Goal: Task Accomplishment & Management: Use online tool/utility

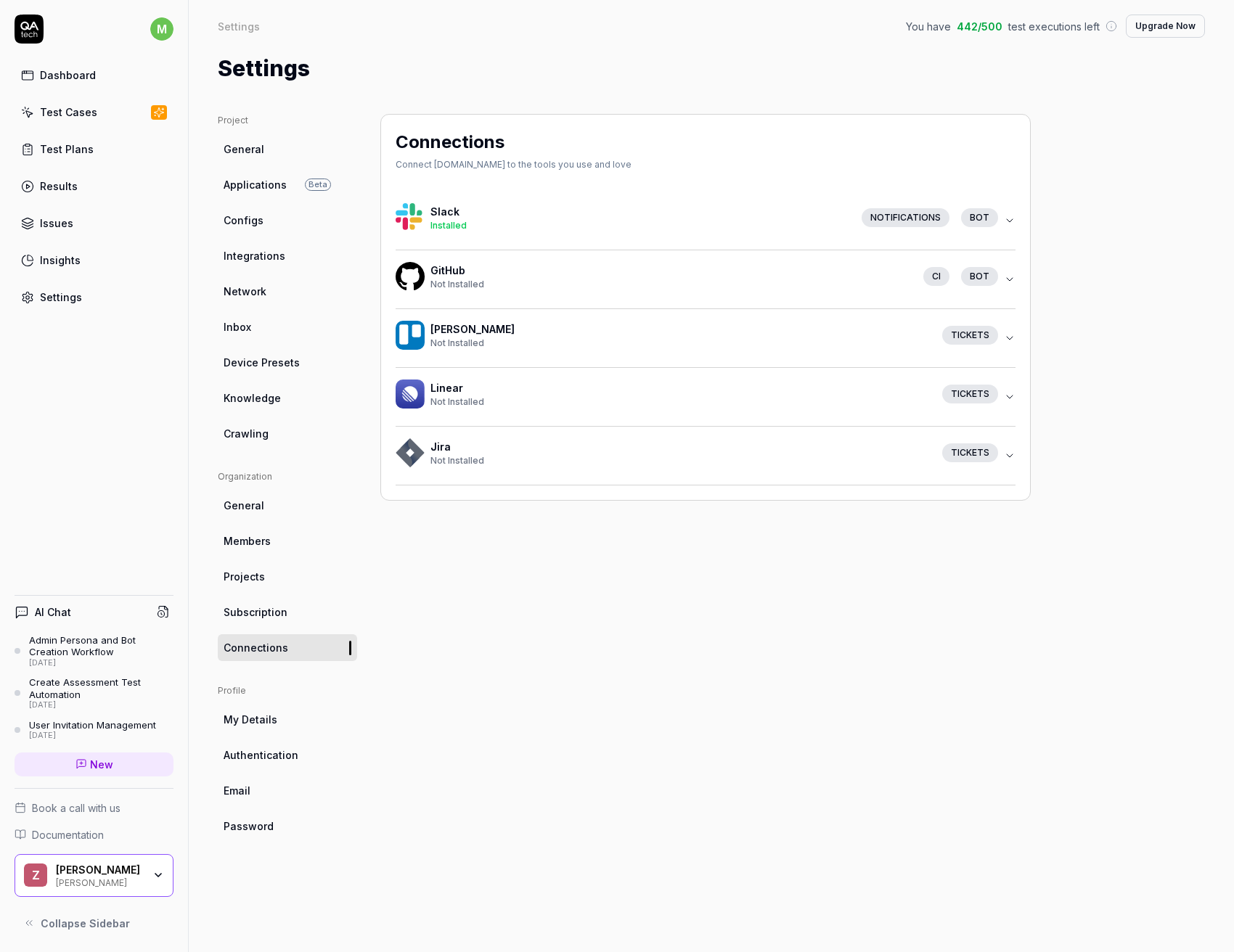
click at [1006, 280] on icon "button" at bounding box center [1010, 279] width 11 height 11
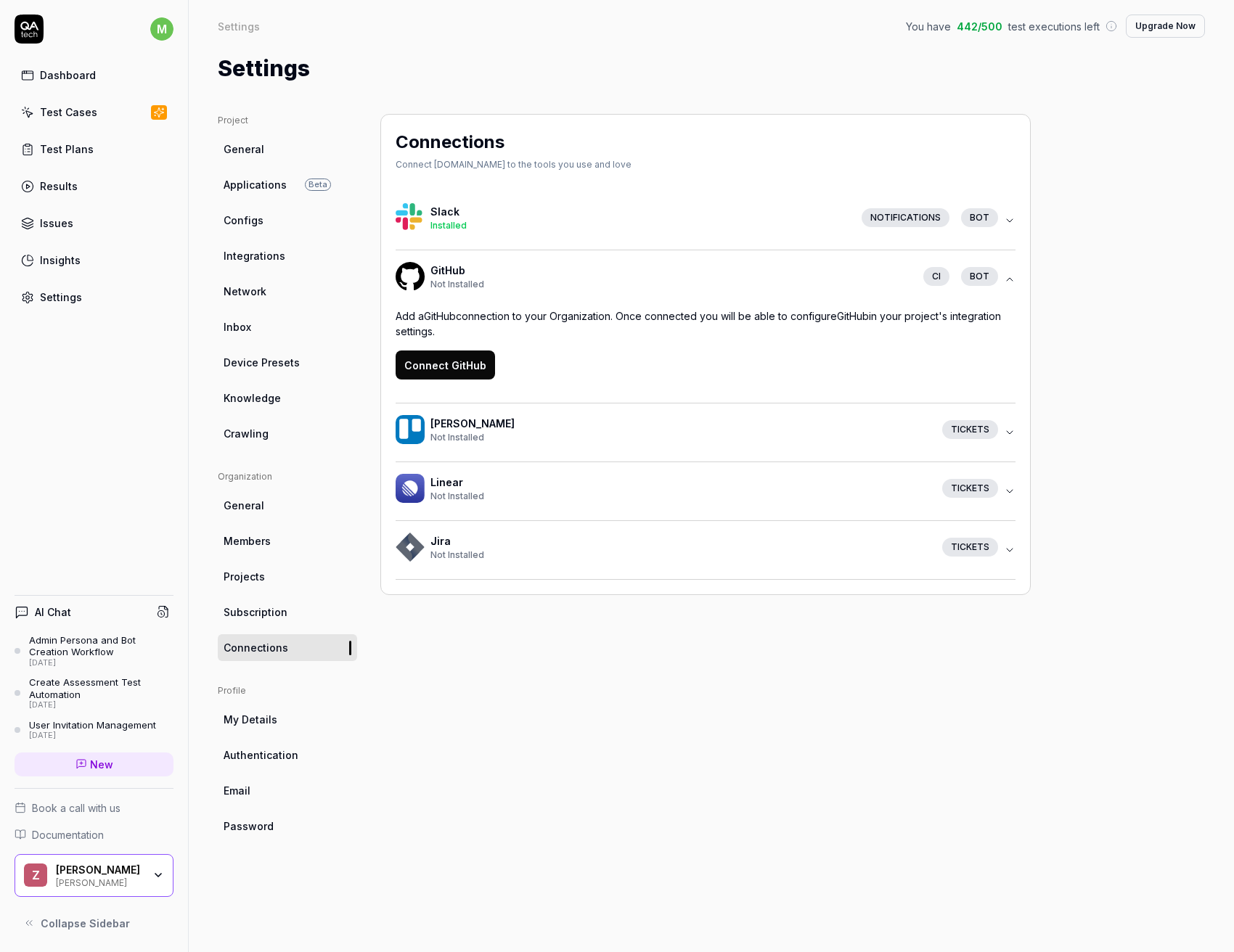
click at [468, 362] on button "Connect GitHub" at bounding box center [445, 364] width 100 height 29
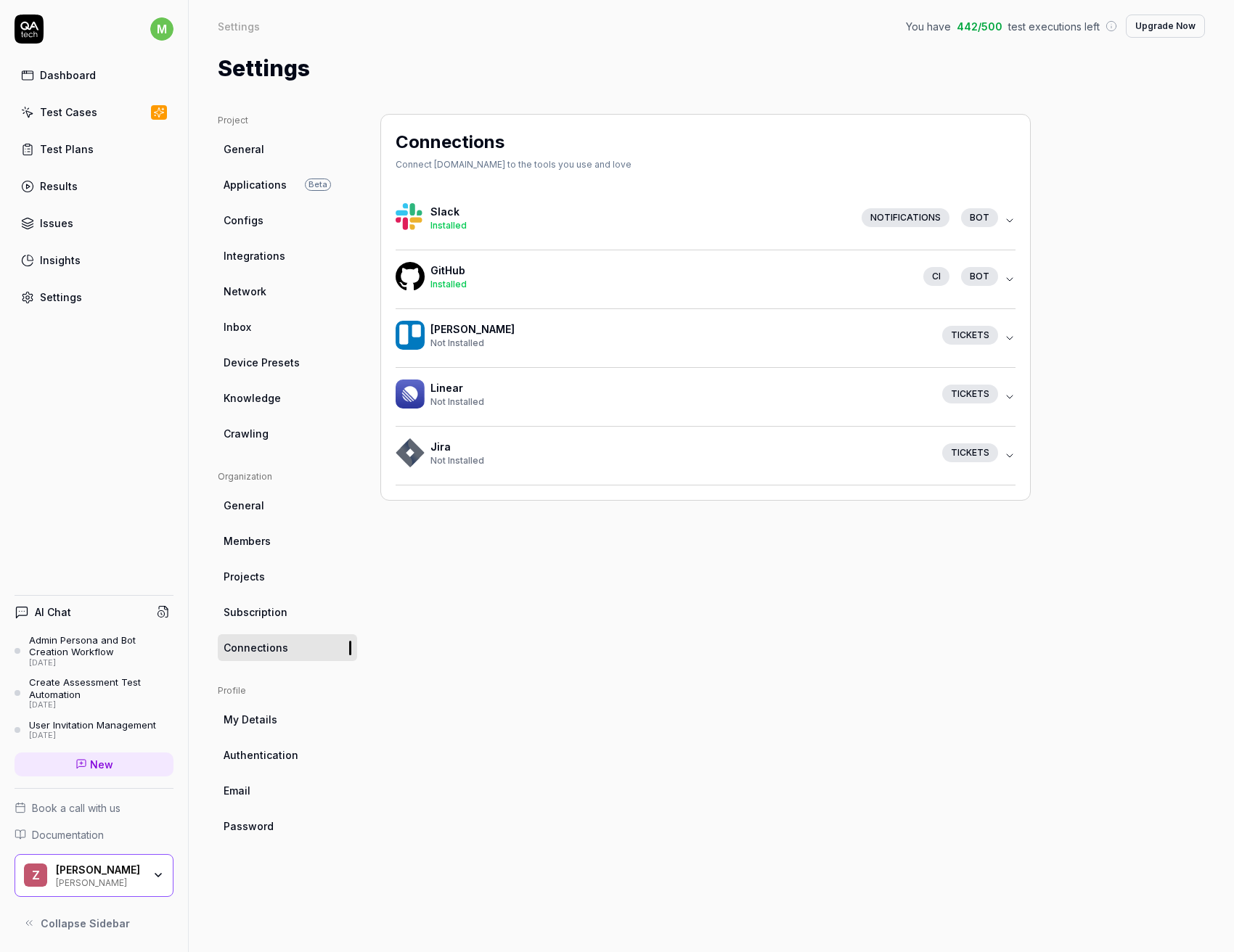
click at [1010, 280] on icon "button" at bounding box center [1010, 279] width 6 height 3
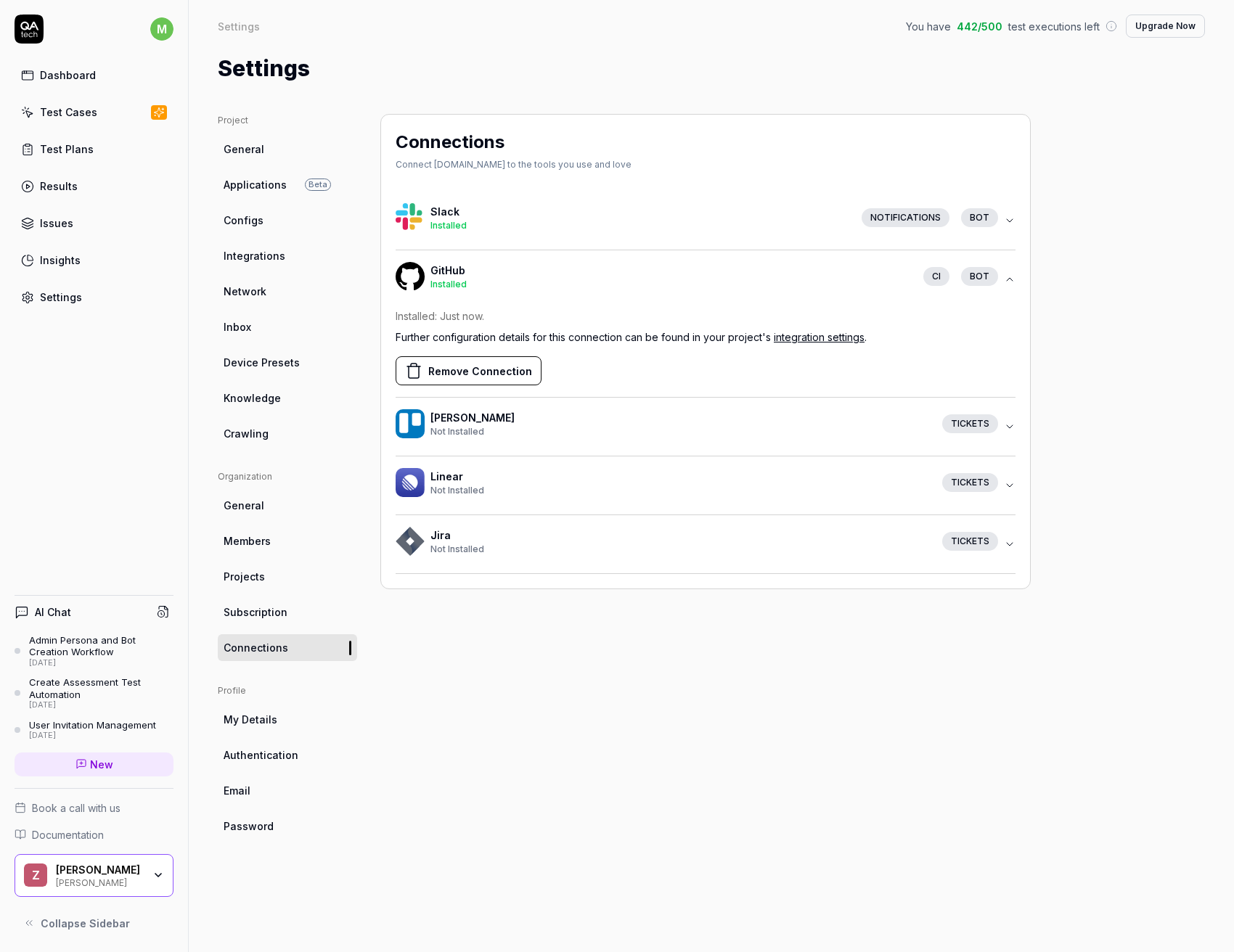
click at [842, 337] on link "integration settings" at bounding box center [819, 336] width 91 height 12
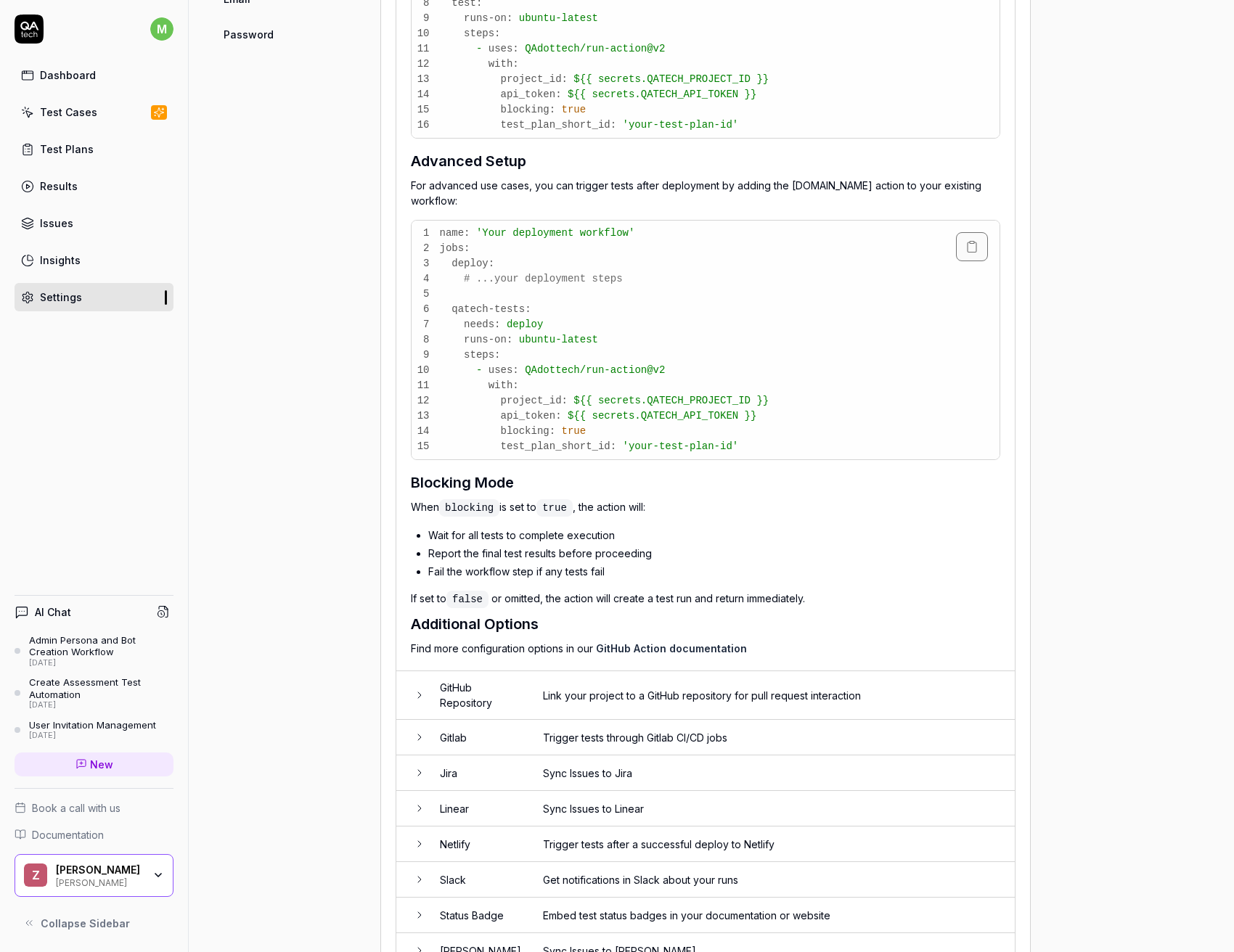
scroll to position [836, 0]
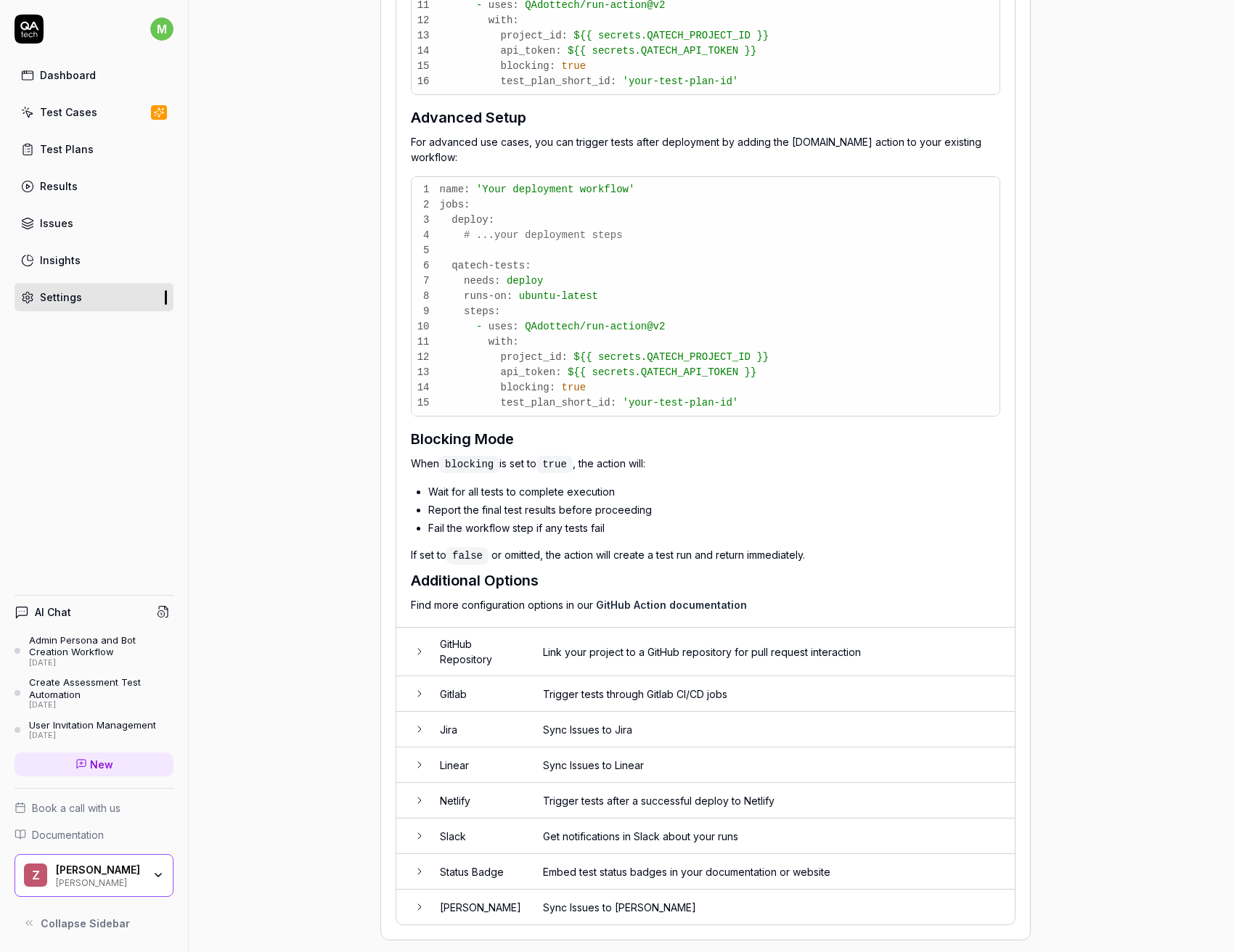
click at [421, 646] on icon at bounding box center [420, 652] width 11 height 11
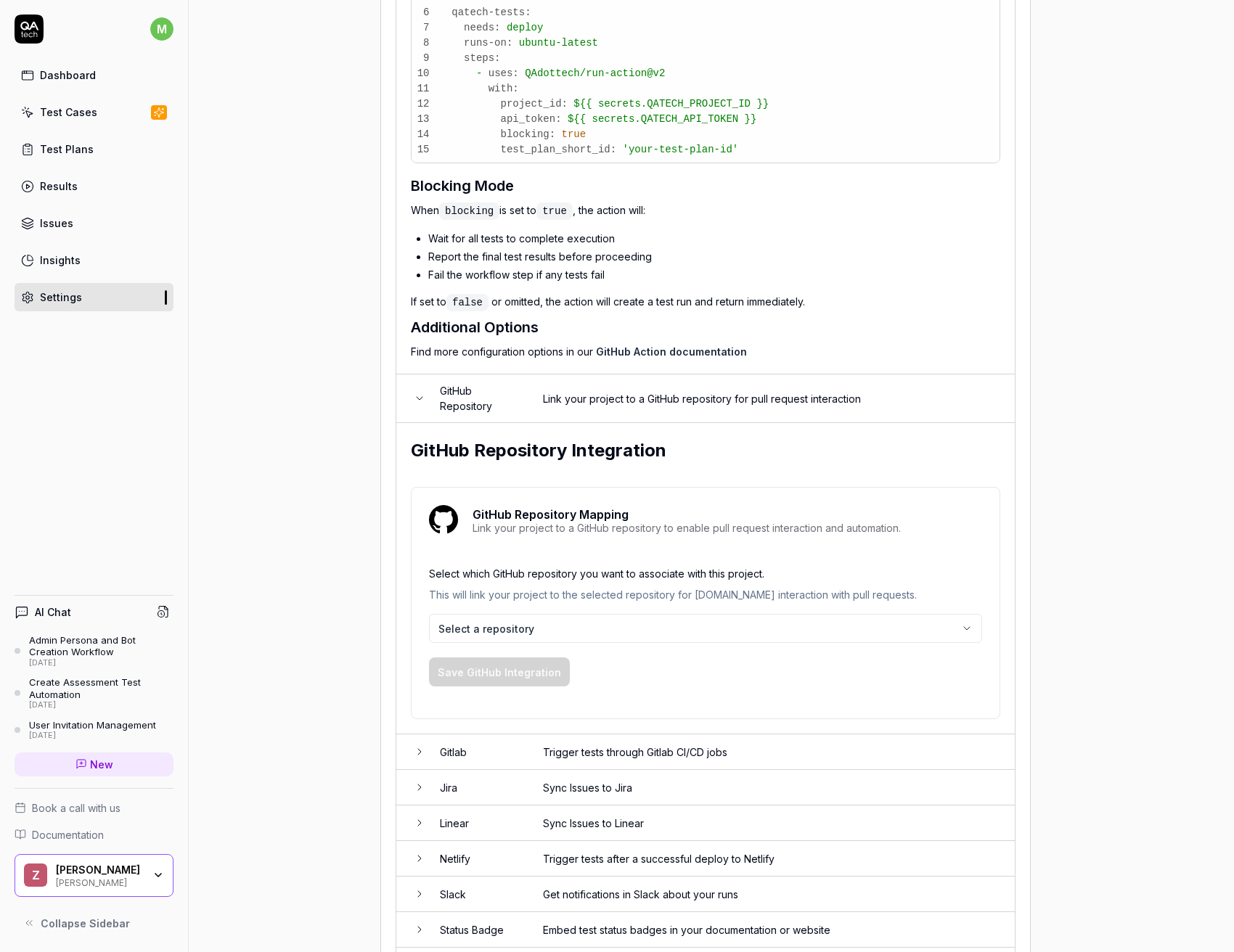
scroll to position [1146, 0]
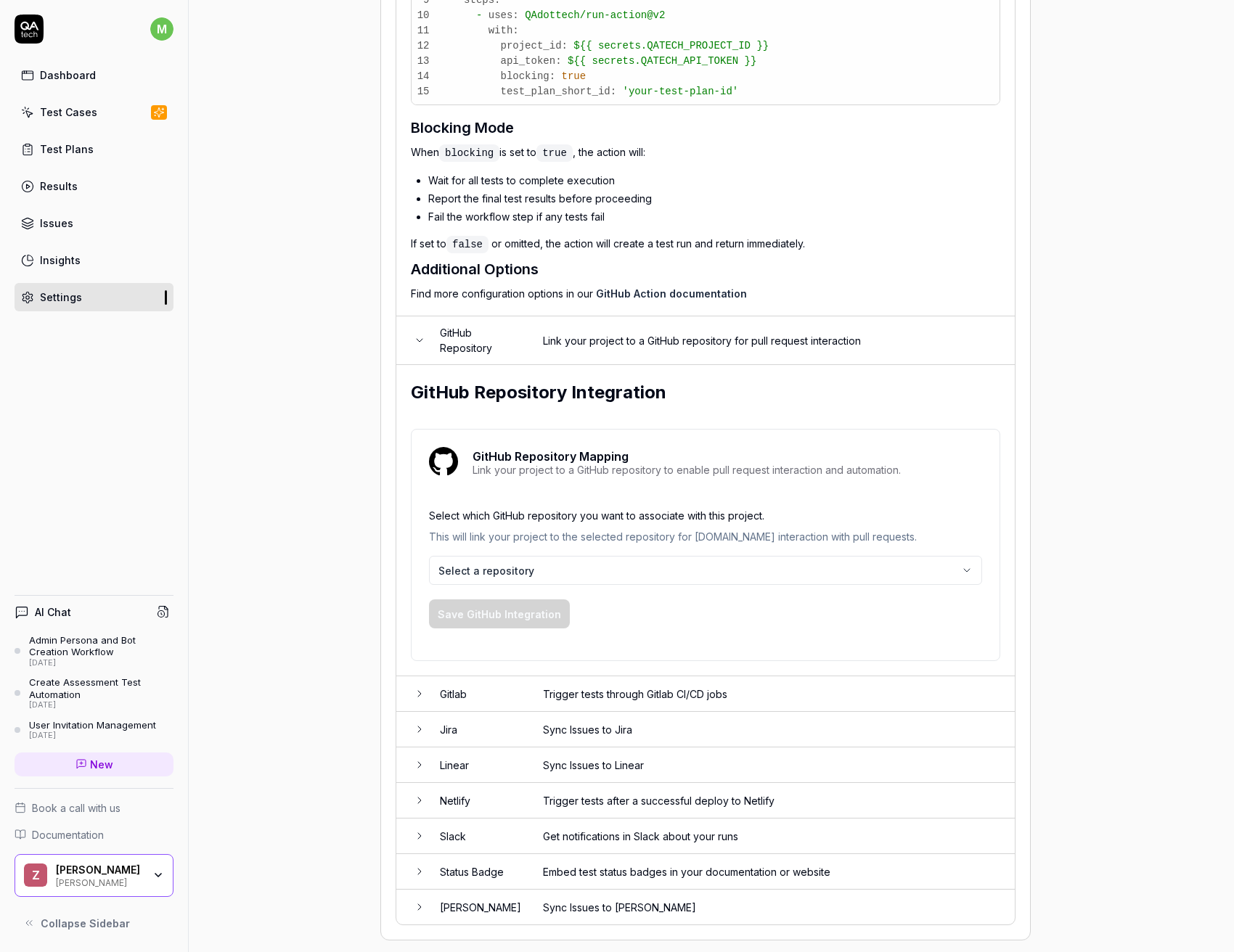
click at [565, 529] on p "This will link your project to the selected repository for QA.tech interaction …" at bounding box center [705, 542] width 553 height 27
click at [571, 529] on p "This will link your project to the selected repository for QA.tech interaction …" at bounding box center [705, 542] width 553 height 27
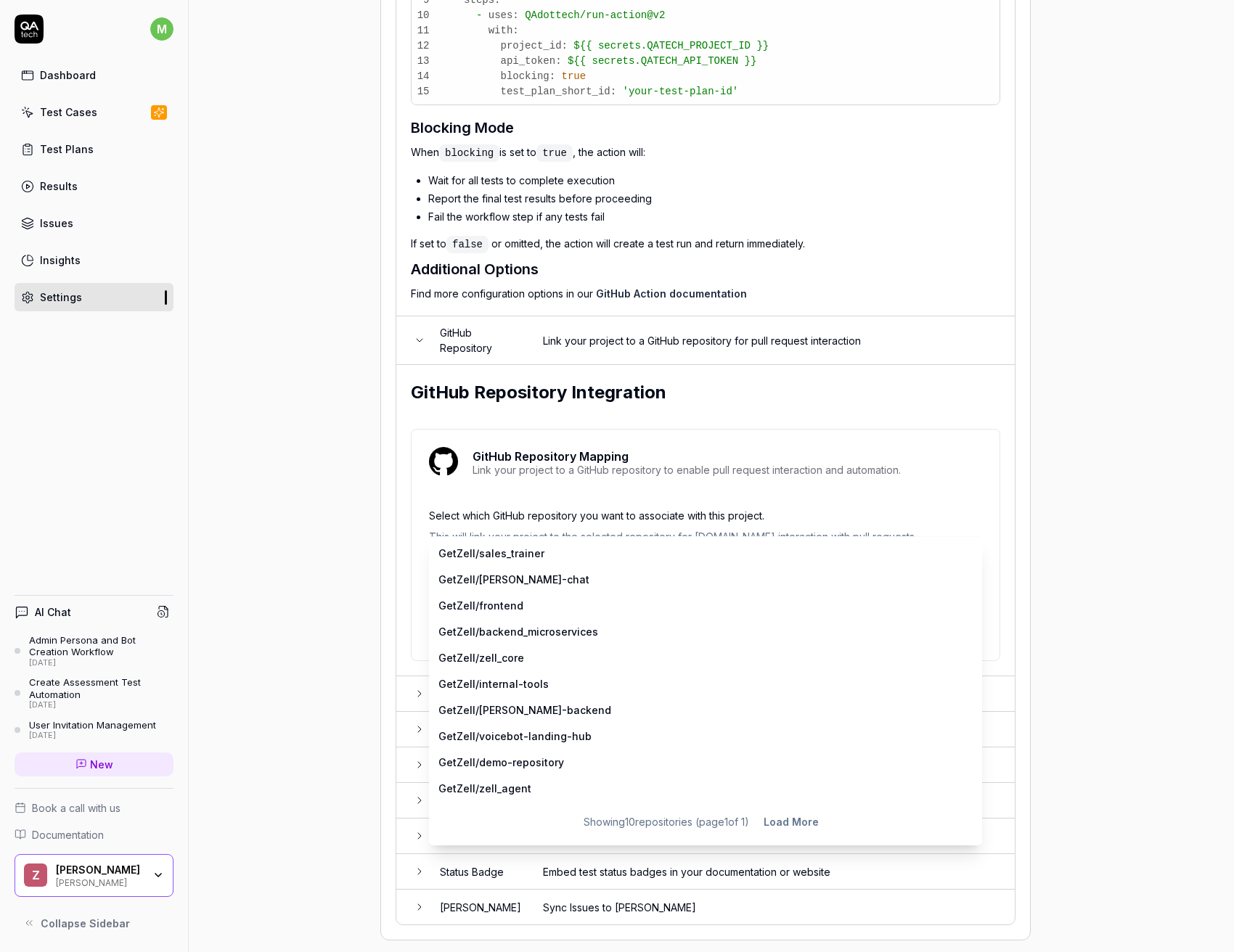
click at [573, 554] on body "m Dashboard Test Cases Test Plans Results Issues Insights Settings AI Chat Admi…" at bounding box center [617, 476] width 1234 height 952
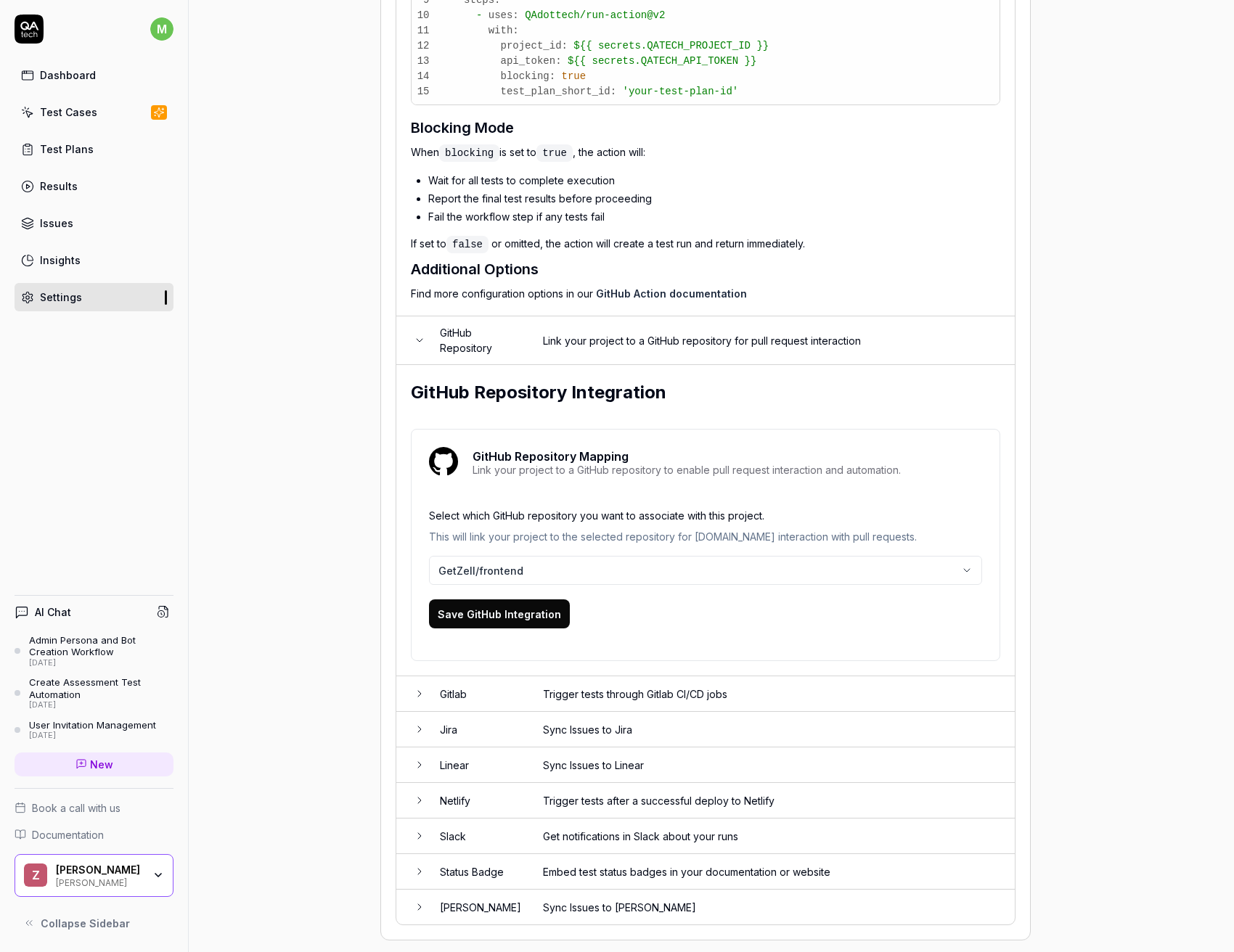
click at [601, 508] on p "Select which GitHub repository you want to associate with this project." at bounding box center [705, 518] width 553 height 21
click at [597, 529] on p "This will link your project to the selected repository for QA.tech interaction …" at bounding box center [705, 542] width 553 height 27
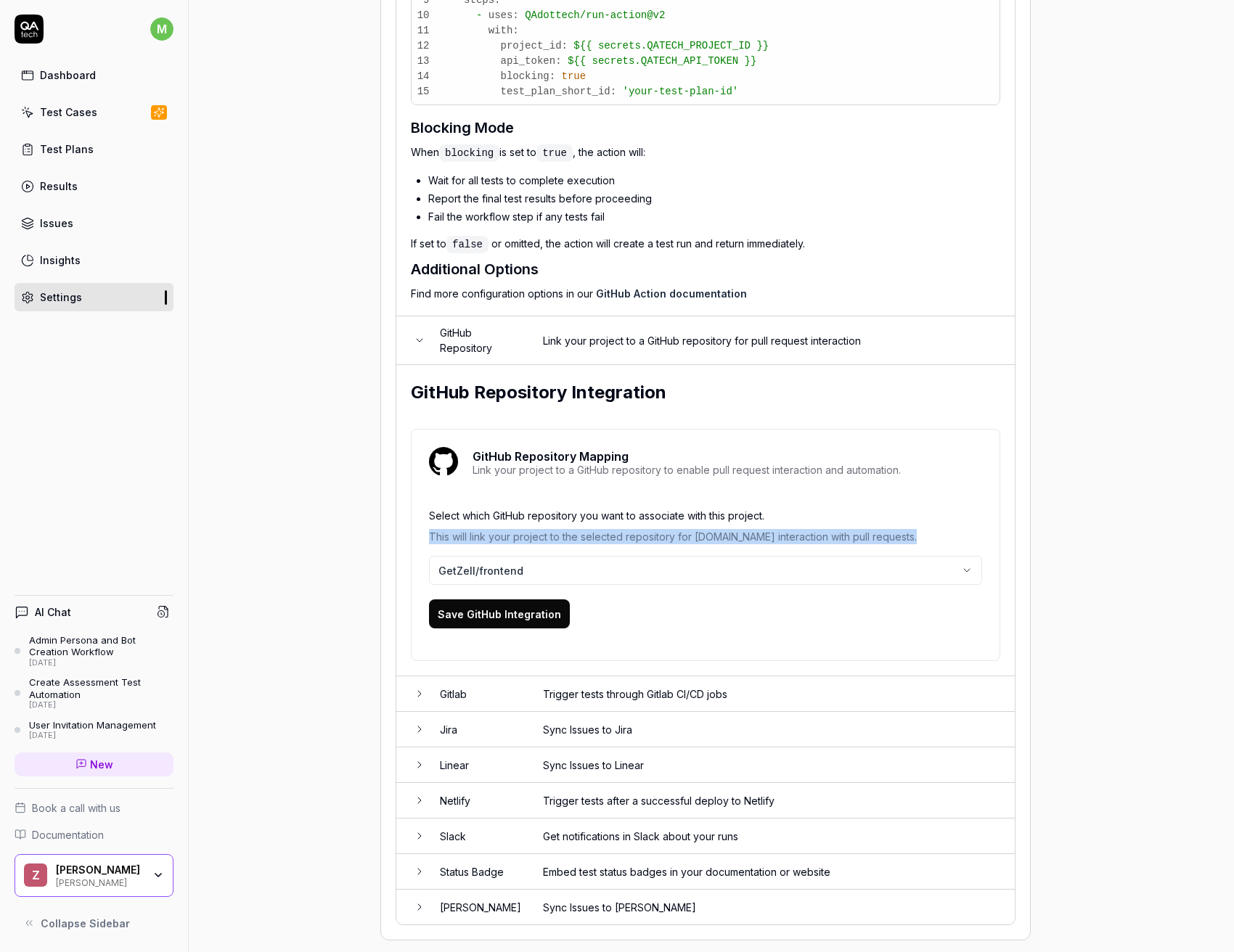
click at [597, 529] on p "This will link your project to the selected repository for QA.tech interaction …" at bounding box center [705, 542] width 553 height 27
click at [640, 545] on body "m Dashboard Test Cases Test Plans Results Issues Insights Settings AI Chat Admi…" at bounding box center [617, 476] width 1234 height 952
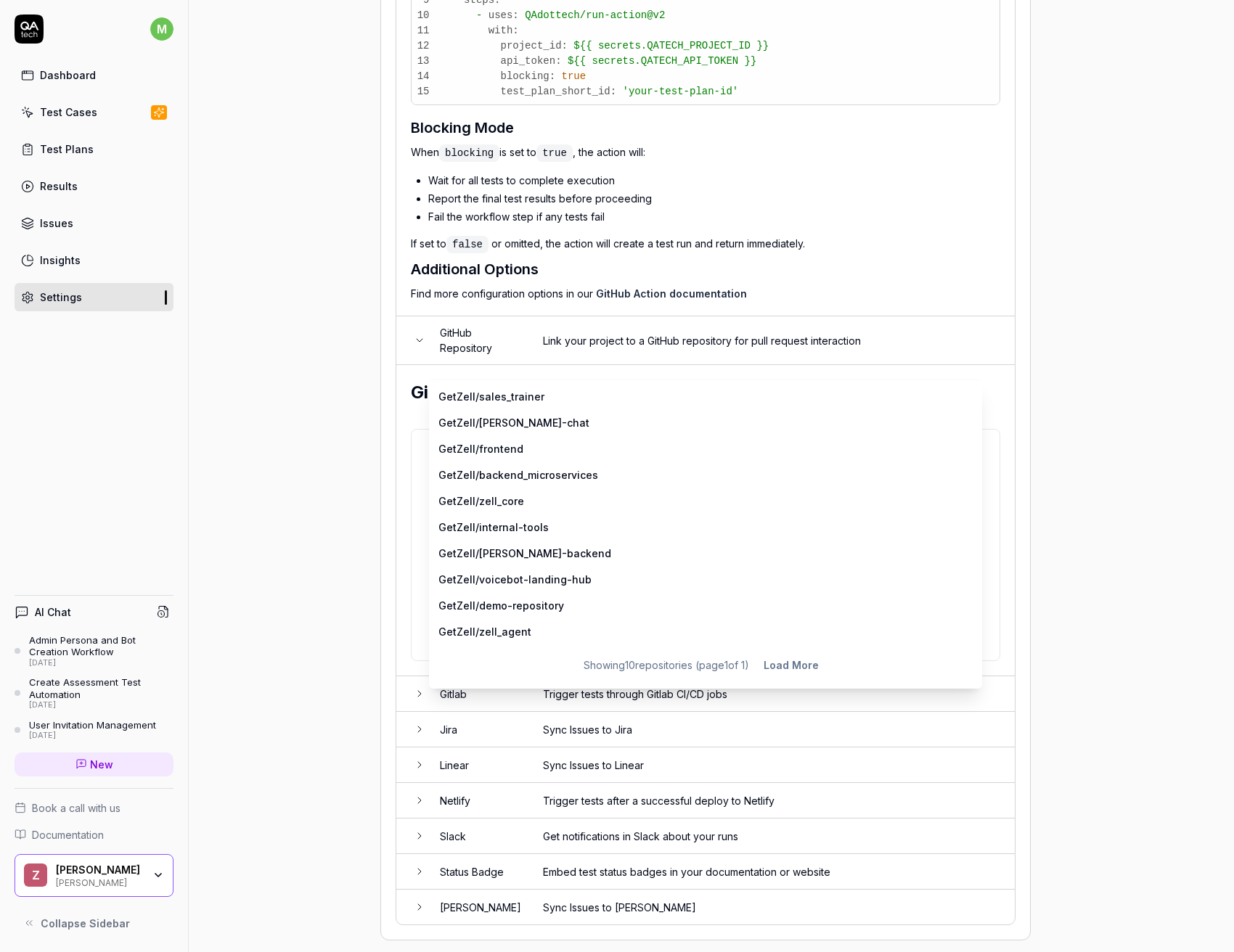
click at [606, 548] on body "m Dashboard Test Cases Test Plans Results Issues Insights Settings AI Chat Admi…" at bounding box center [617, 476] width 1234 height 952
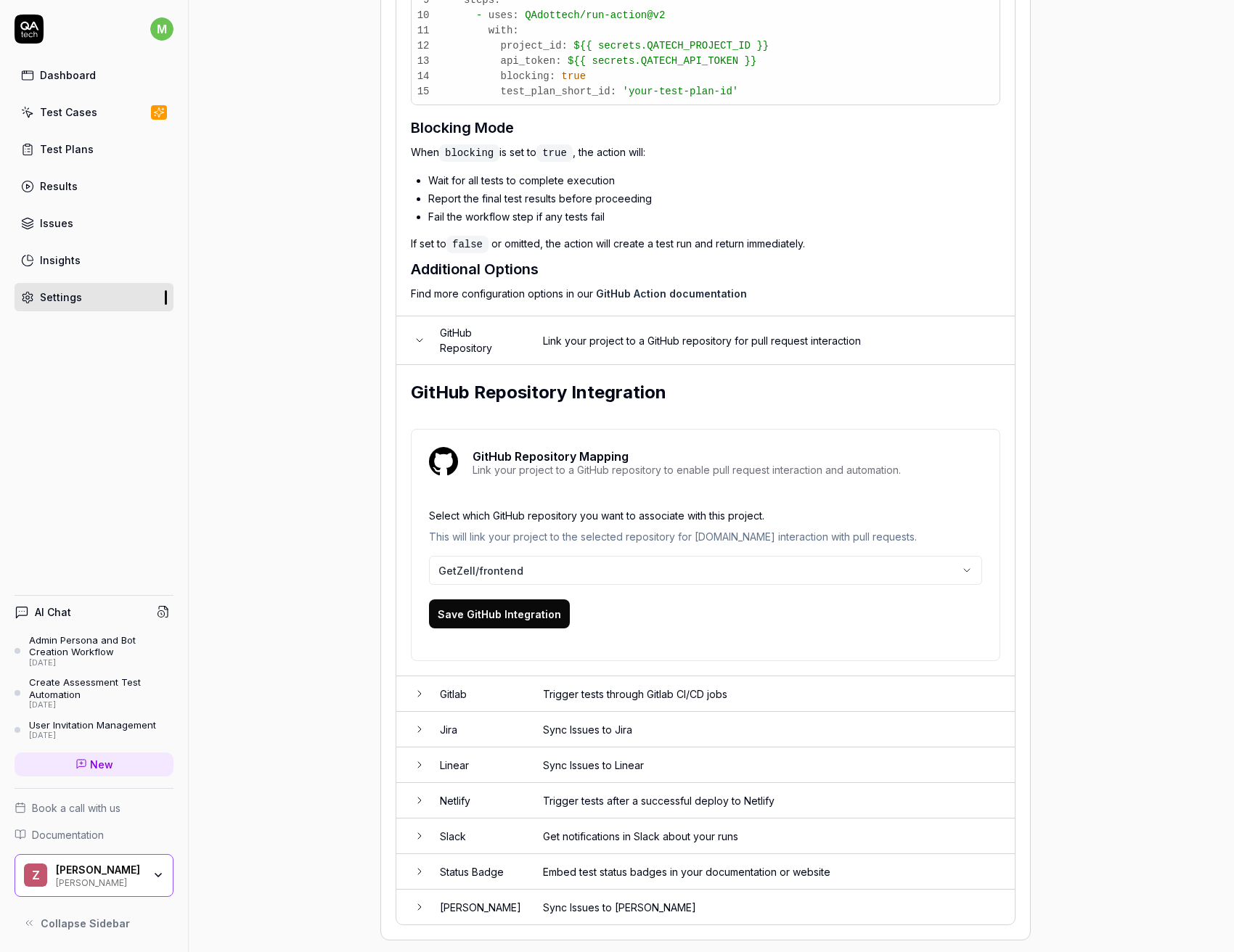
click at [529, 607] on button "Save GitHub Integration" at bounding box center [500, 613] width 141 height 29
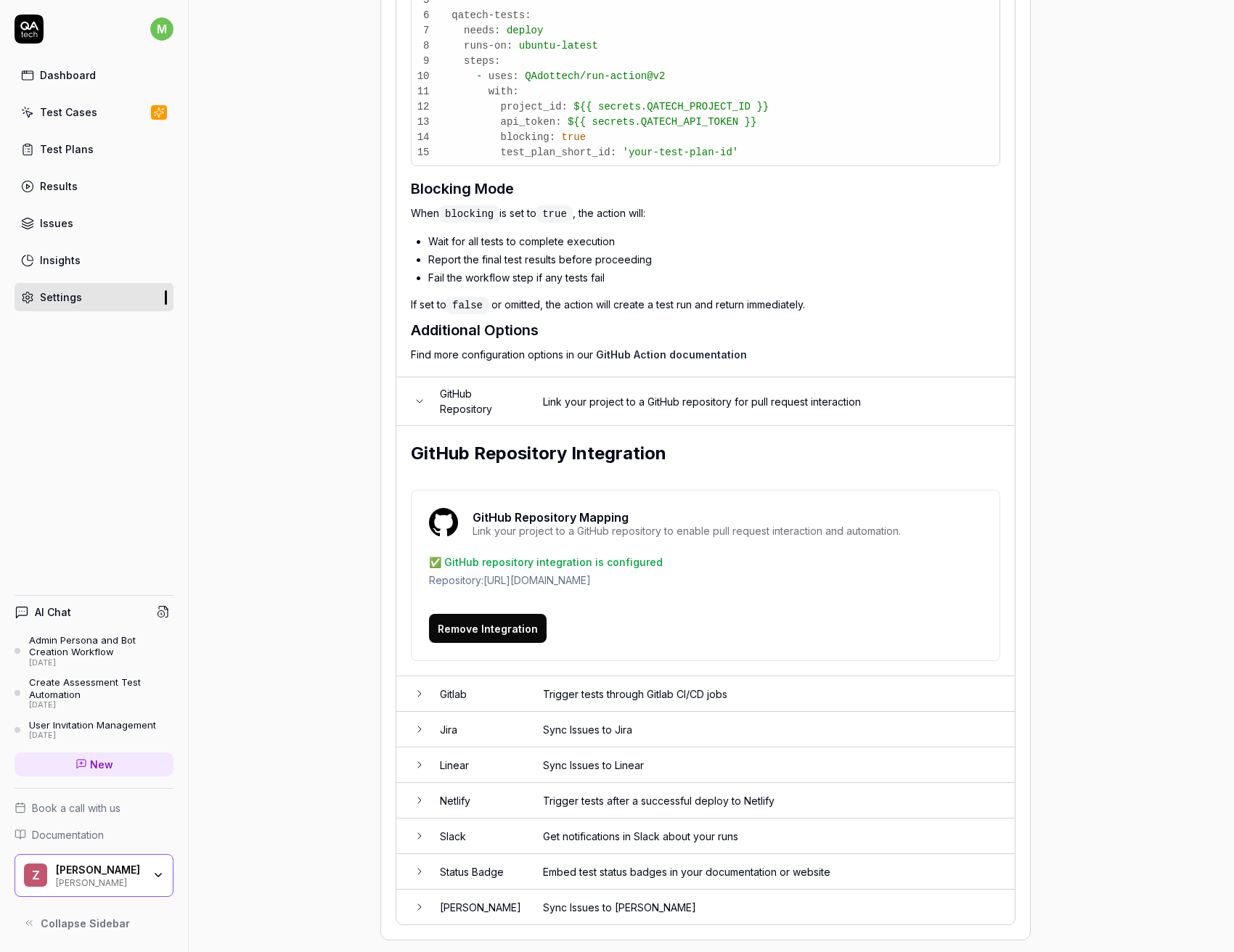
click at [69, 59] on div "m Dashboard Test Cases Test Plans Results Issues Insights Settings" at bounding box center [94, 162] width 188 height 297
click at [50, 87] on link "Dashboard" at bounding box center [93, 75] width 159 height 28
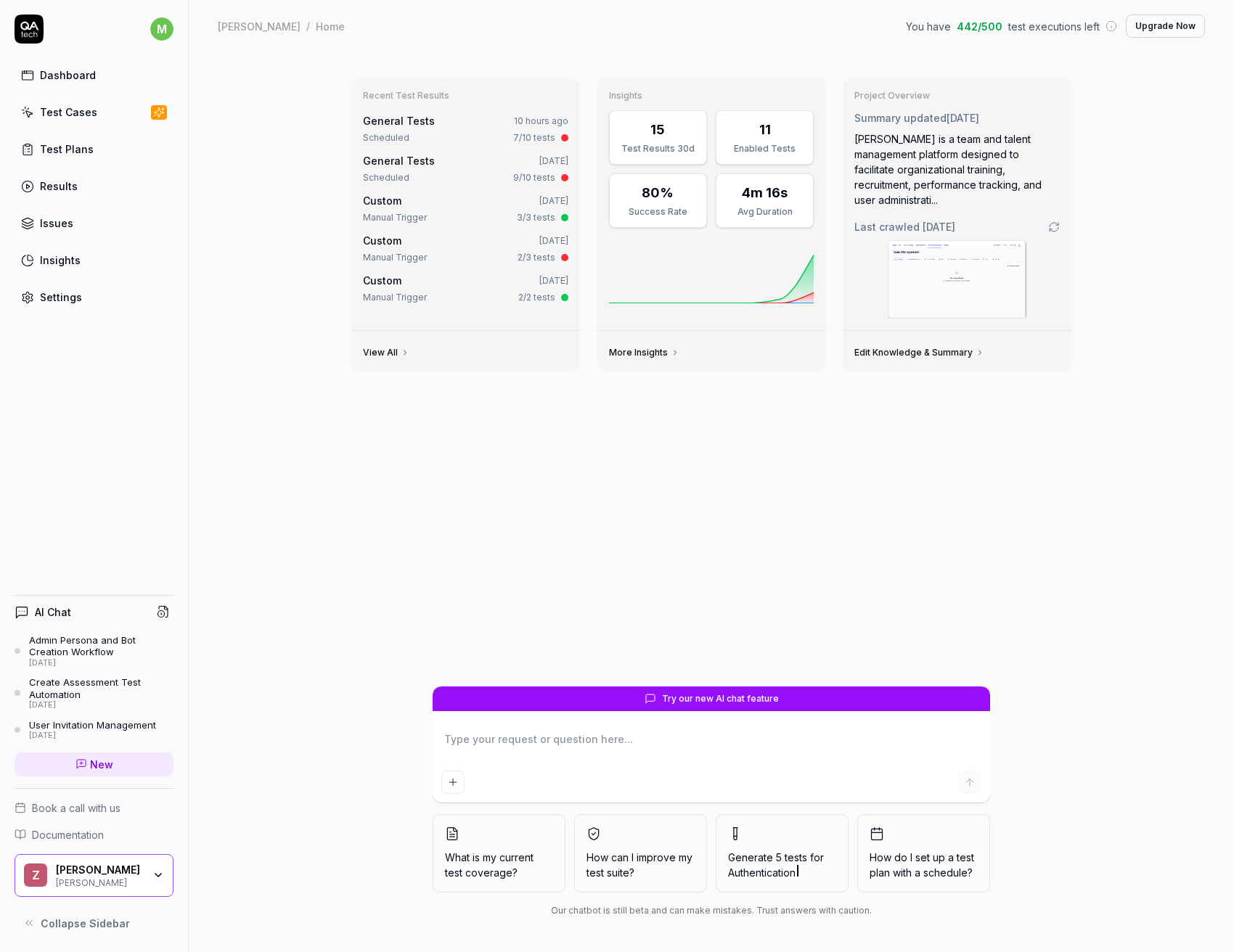
type textarea "*"
click at [80, 112] on div "Test Cases" at bounding box center [69, 112] width 57 height 15
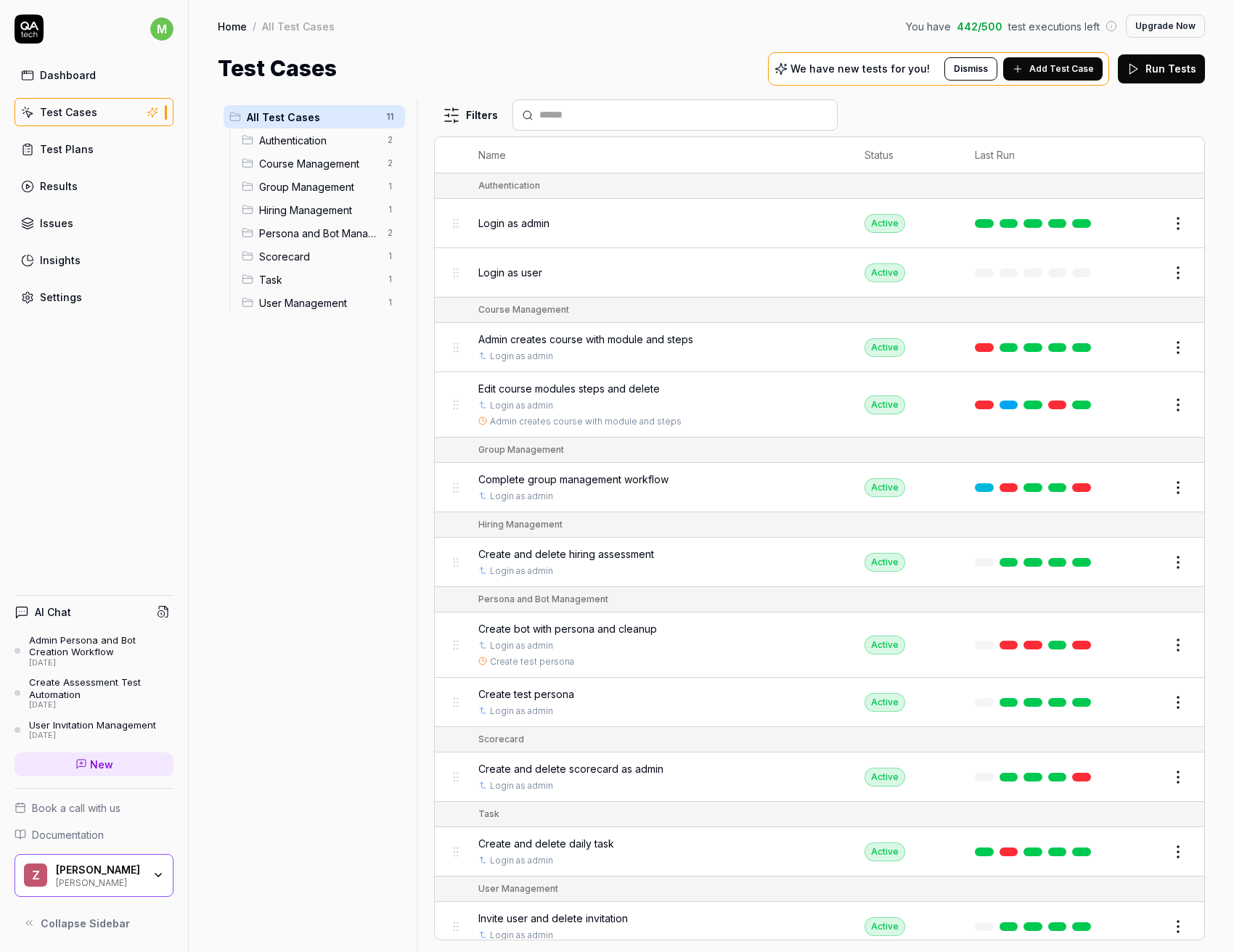
click at [69, 144] on div "Test Plans" at bounding box center [67, 149] width 54 height 15
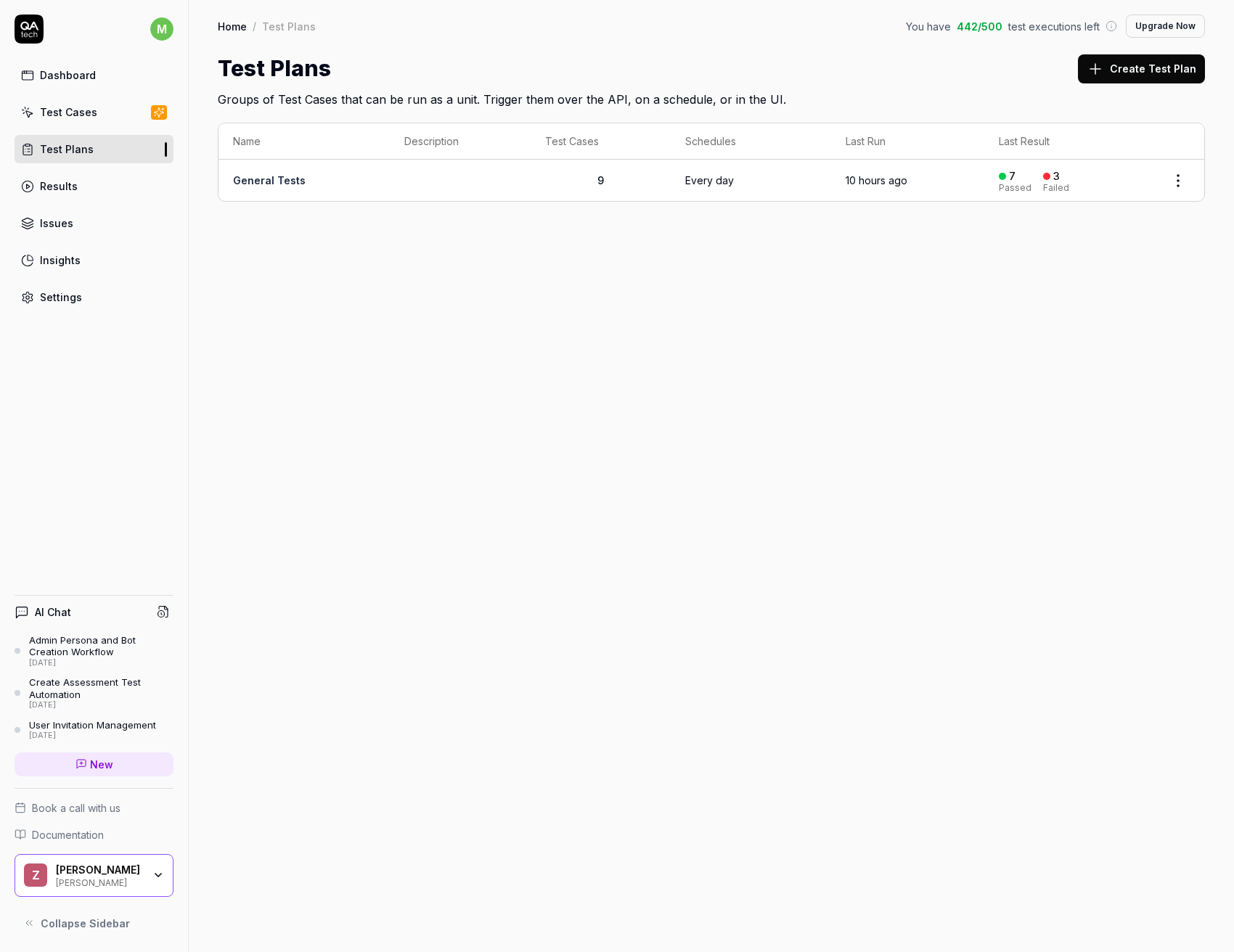
click at [66, 287] on link "Settings" at bounding box center [93, 297] width 159 height 28
